Goal: Check status: Check status

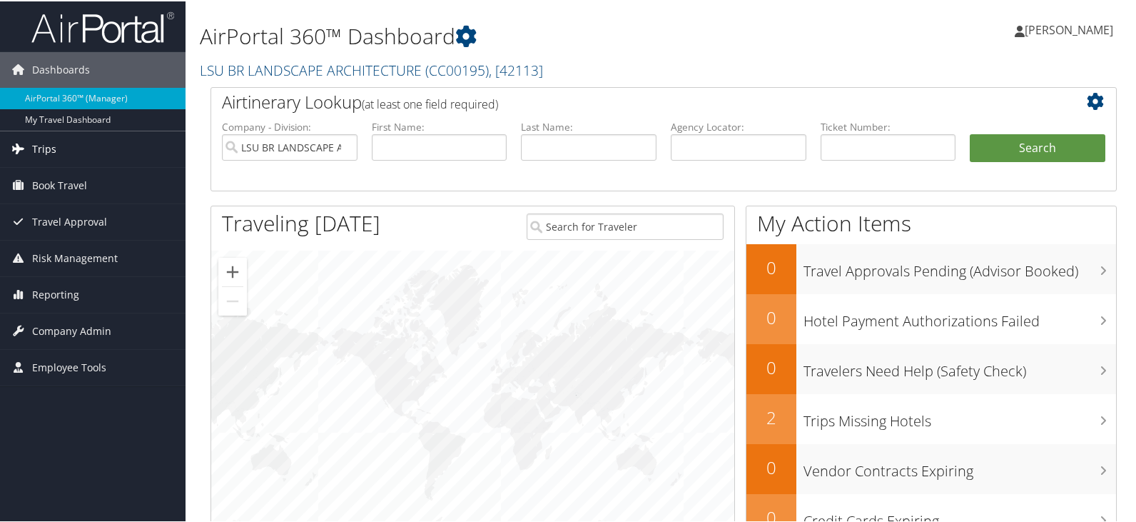
click at [50, 148] on span "Trips" at bounding box center [44, 148] width 24 height 36
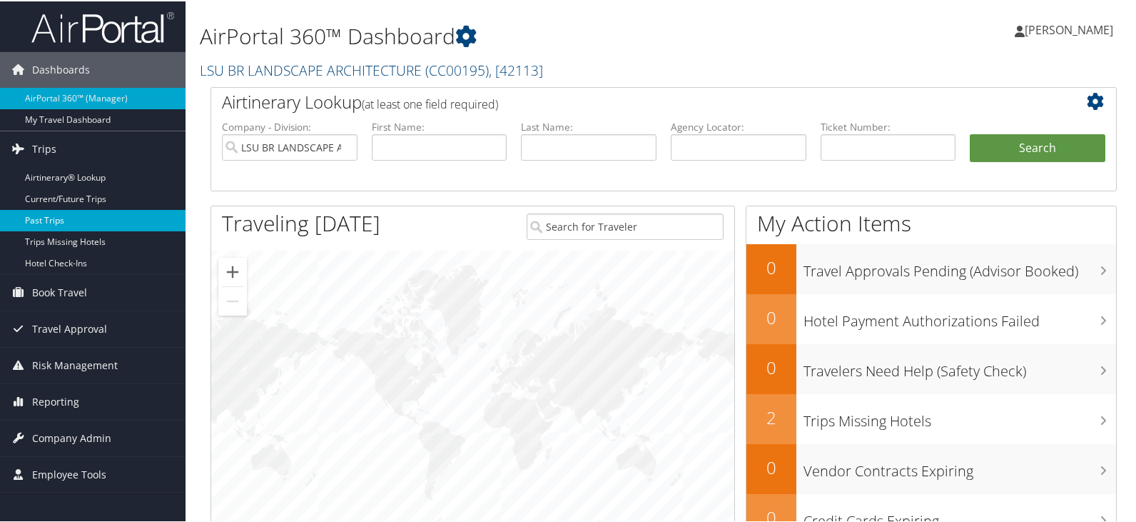
click at [53, 213] on link "Past Trips" at bounding box center [93, 218] width 186 height 21
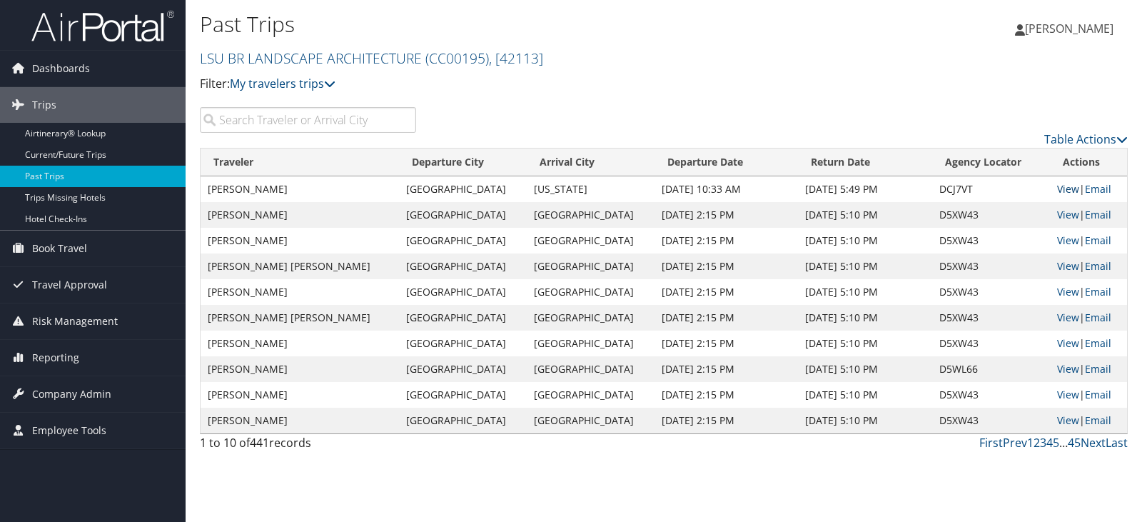
click at [1057, 189] on link "View" at bounding box center [1068, 189] width 22 height 14
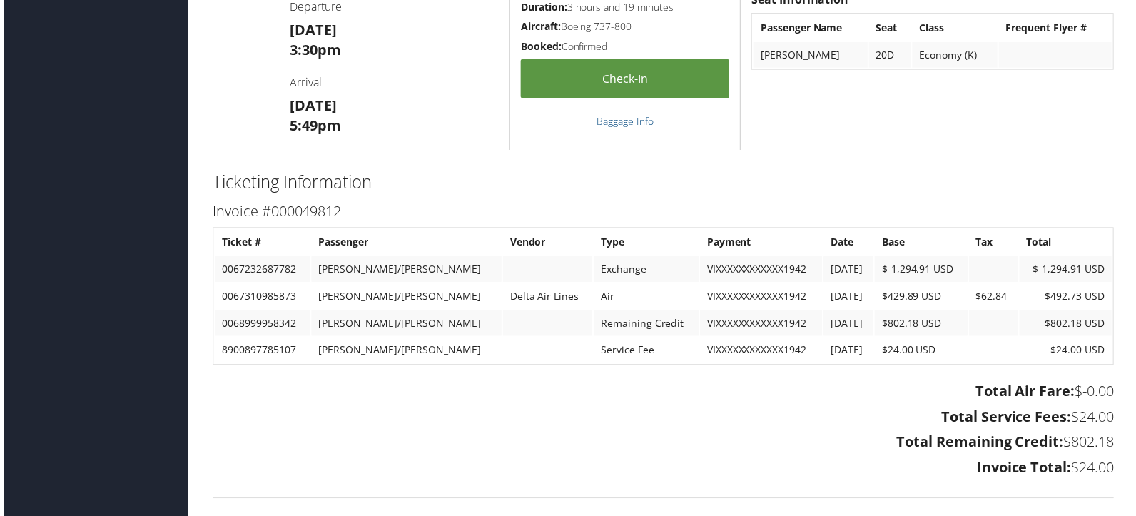
scroll to position [1070, 0]
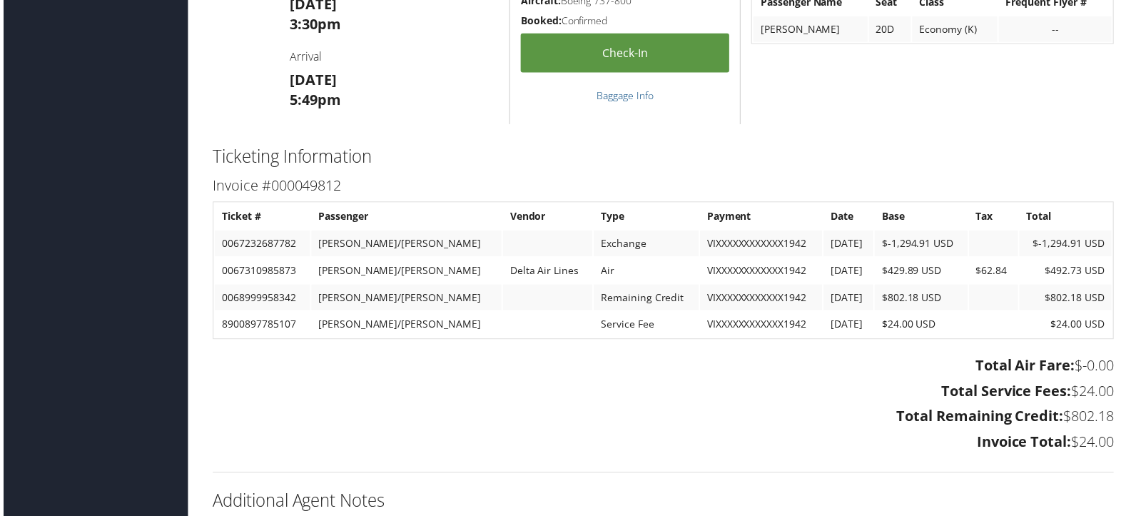
drag, startPoint x: 1062, startPoint y: 418, endPoint x: 1111, endPoint y: 419, distance: 48.5
click at [1111, 419] on div "Total Air Fare: $-0.00 Total Service Fees: $24.00 Total Remaining Credit: $802.…" at bounding box center [664, 407] width 928 height 105
copy h3 "$802.18"
